Goal: Transaction & Acquisition: Subscribe to service/newsletter

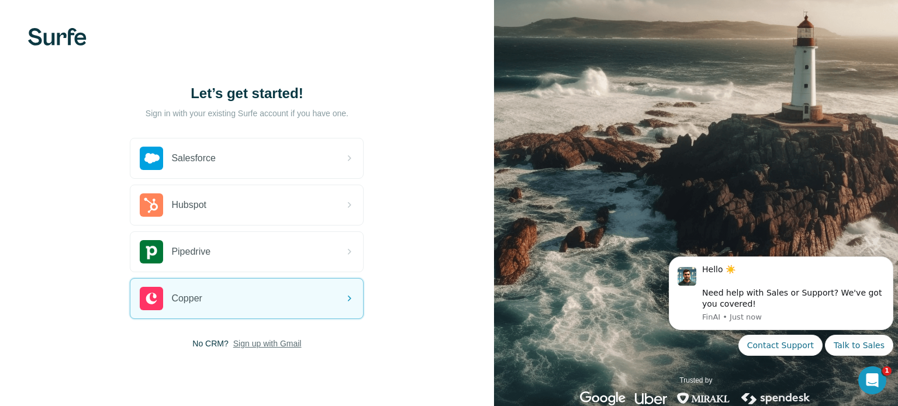
click at [275, 340] on span "Sign up with Gmail" at bounding box center [267, 344] width 68 height 12
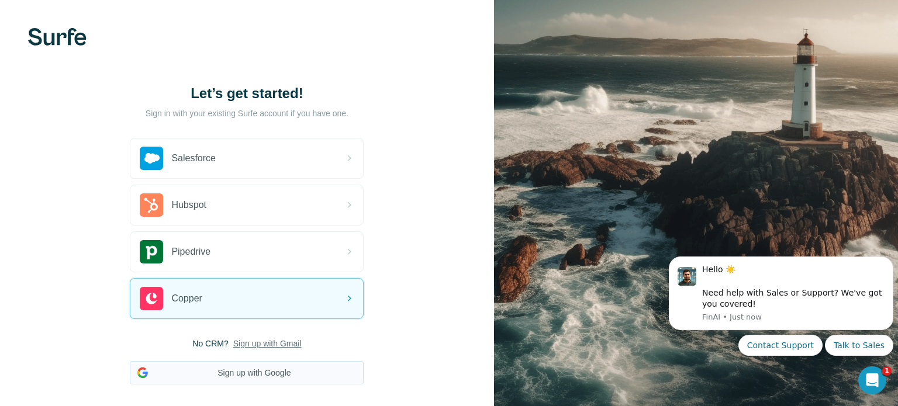
click at [259, 372] on button "Sign up with Google" at bounding box center [247, 372] width 234 height 23
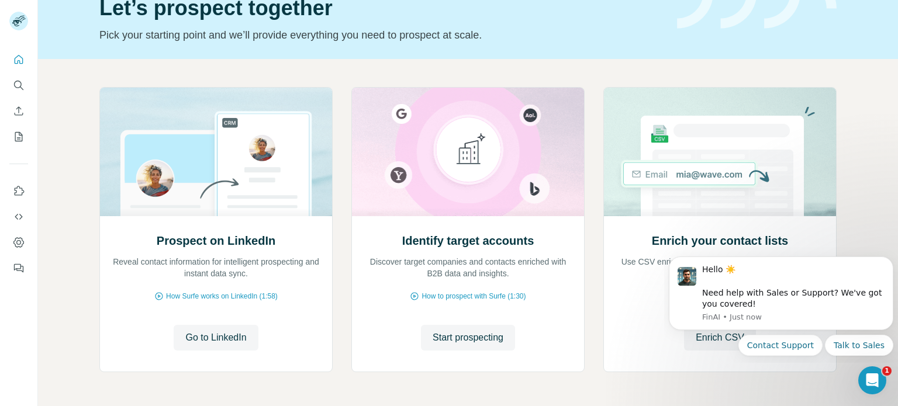
scroll to position [98, 0]
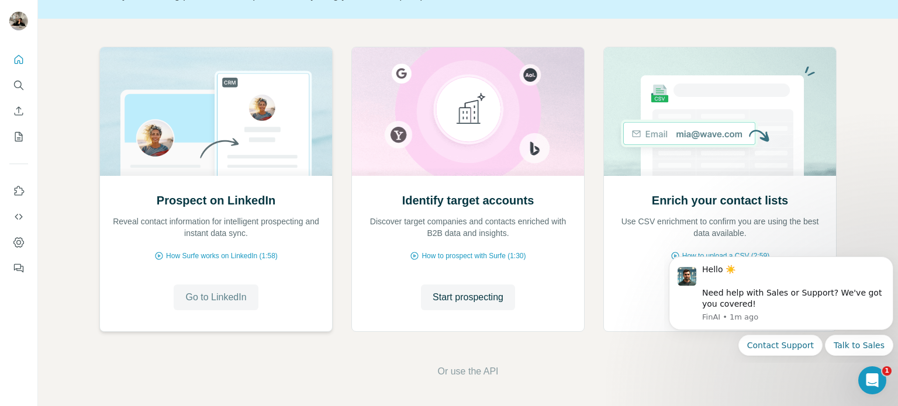
click at [223, 294] on span "Go to LinkedIn" at bounding box center [215, 298] width 61 height 14
